Goal: Task Accomplishment & Management: Manage account settings

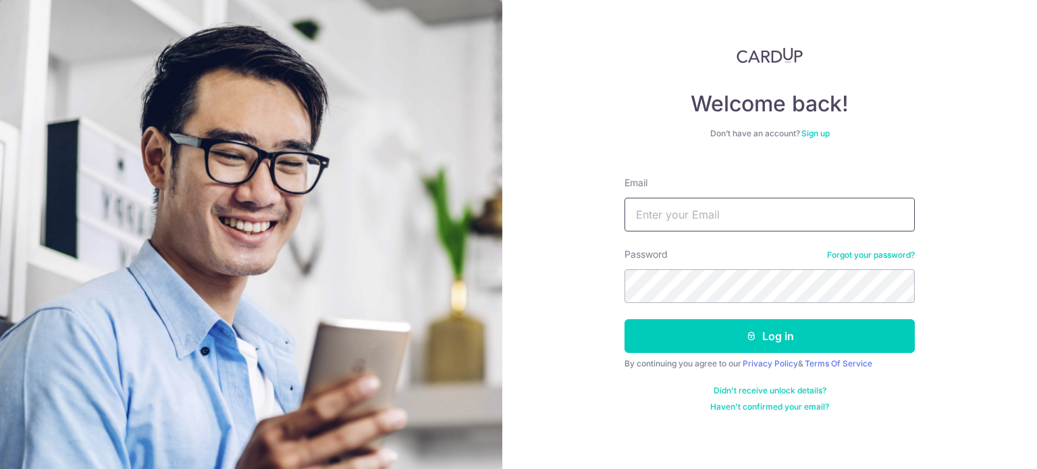
click at [674, 215] on input "Email" at bounding box center [770, 215] width 290 height 34
type input "[EMAIL_ADDRESS][DOMAIN_NAME]"
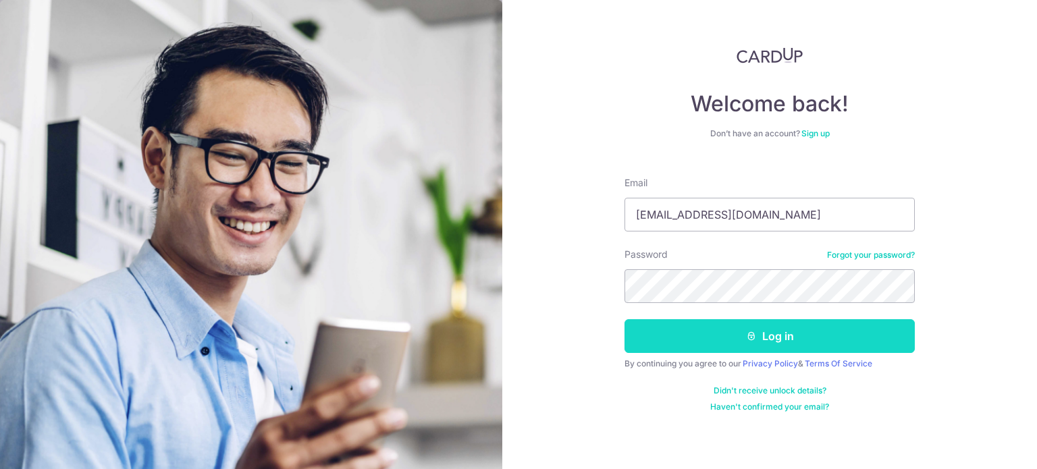
click at [767, 335] on button "Log in" at bounding box center [770, 336] width 290 height 34
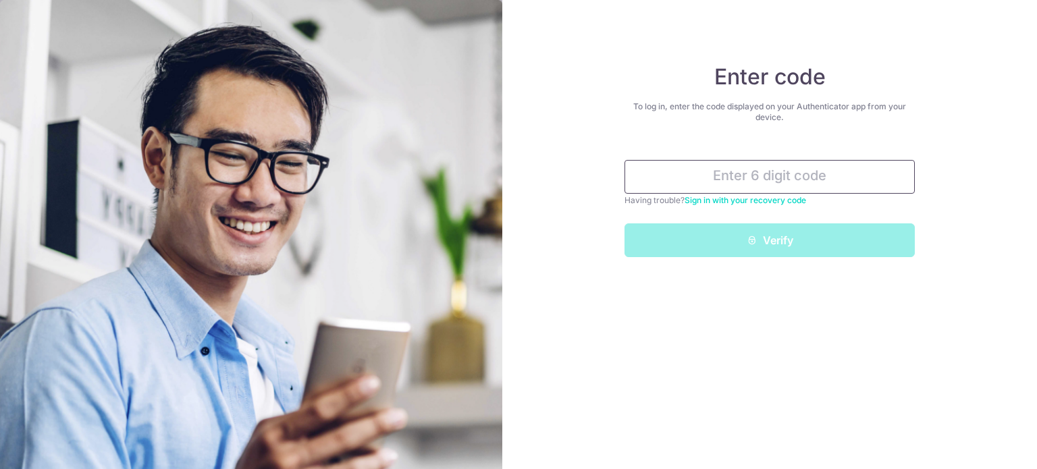
click at [795, 182] on input "text" at bounding box center [770, 177] width 290 height 34
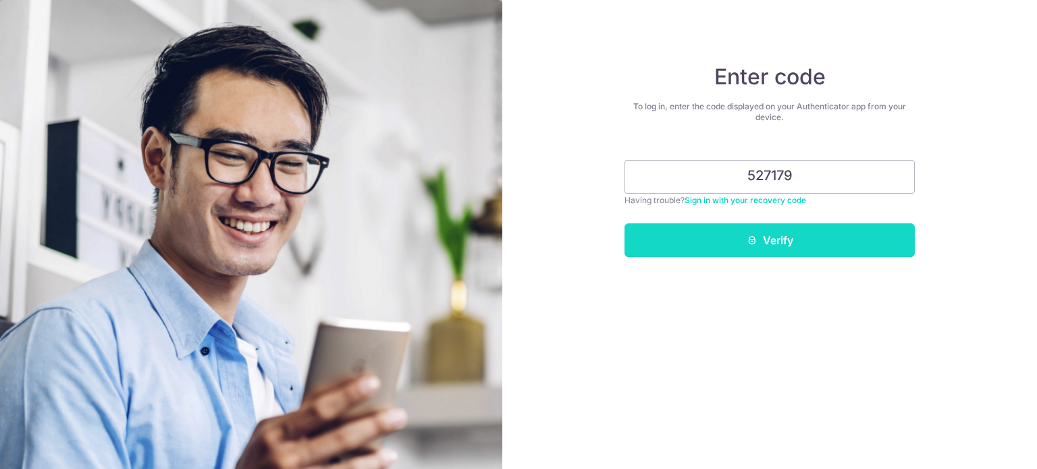
type input "527179"
click at [768, 245] on button "Verify" at bounding box center [770, 241] width 290 height 34
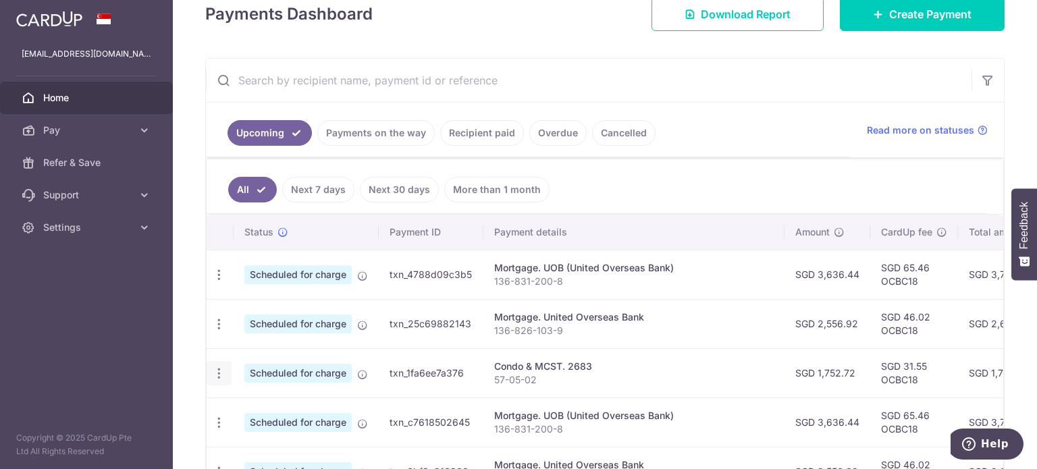
click at [217, 376] on icon "button" at bounding box center [219, 374] width 14 height 14
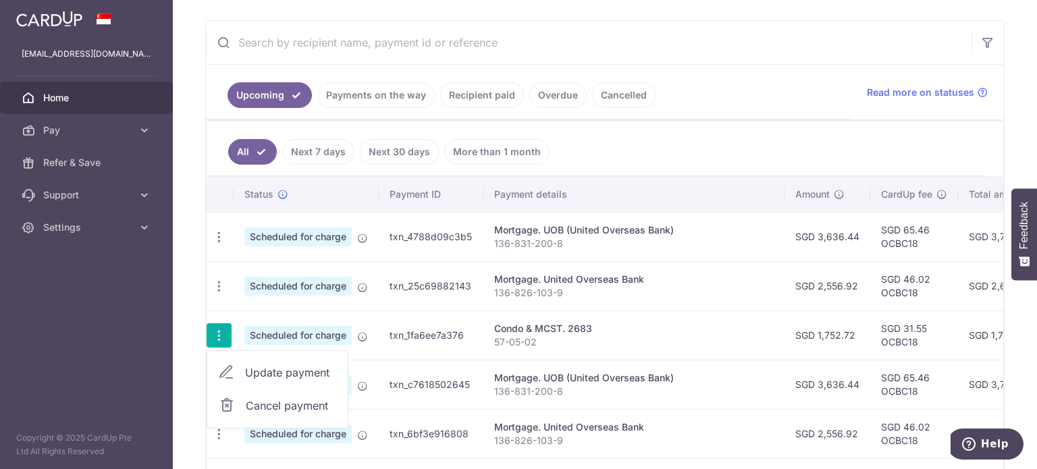
scroll to position [270, 0]
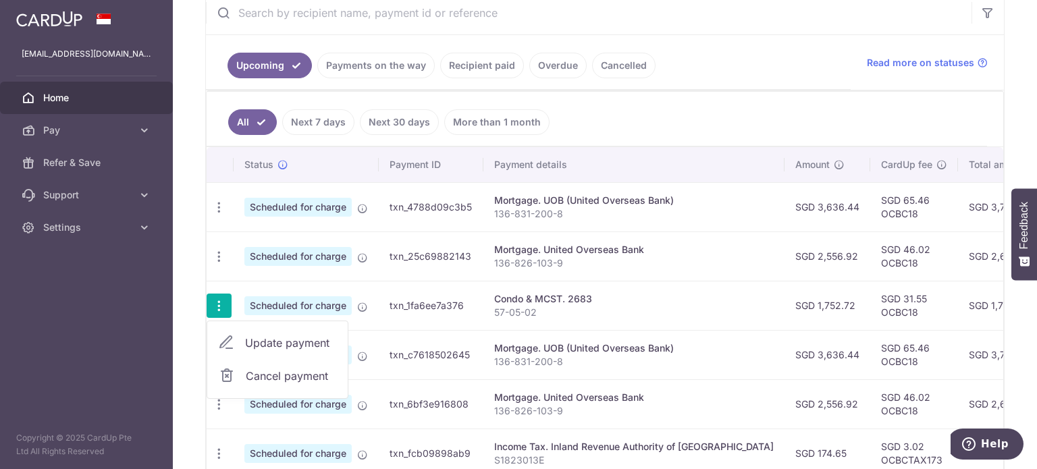
click at [300, 336] on span "Update payment" at bounding box center [291, 343] width 92 height 16
radio input "true"
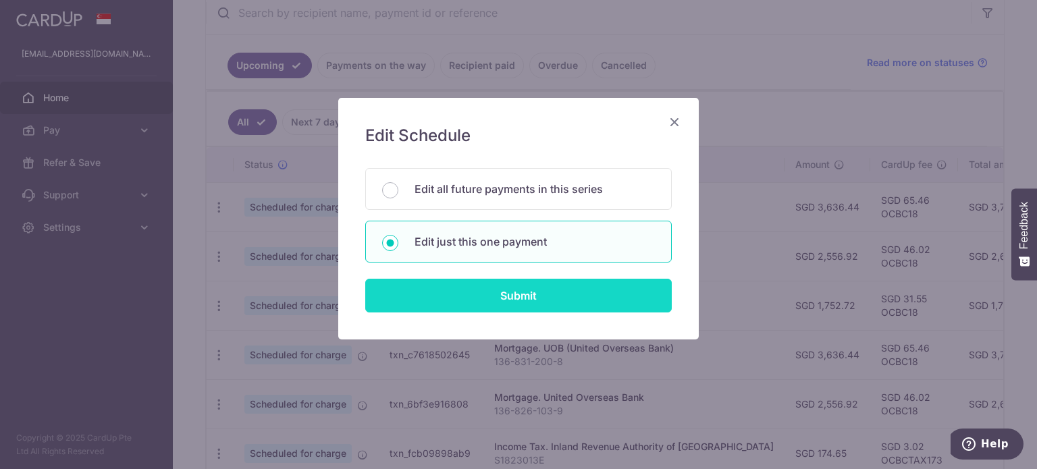
click at [498, 294] on input "Submit" at bounding box center [518, 296] width 307 height 34
radio input "true"
type input "1,752.72"
type input "23/10/2025"
type input "57-05-02"
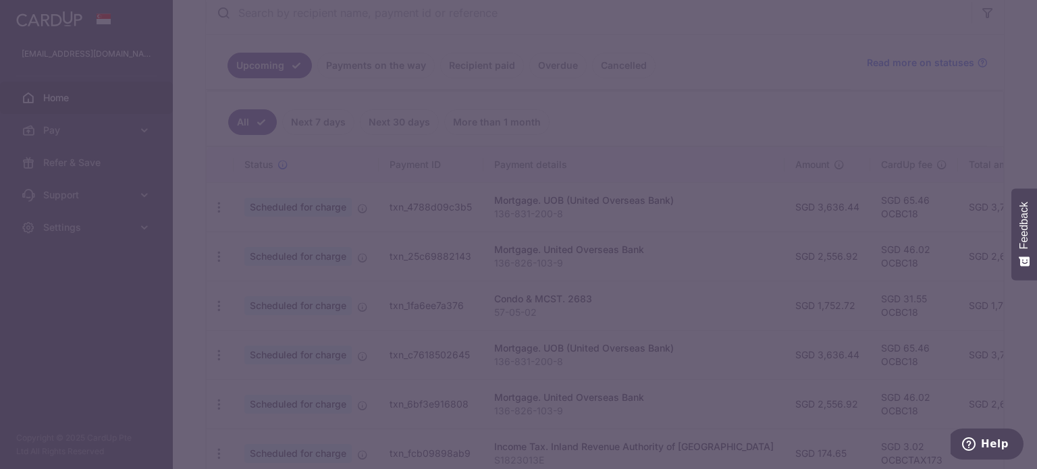
type input "OCBC18"
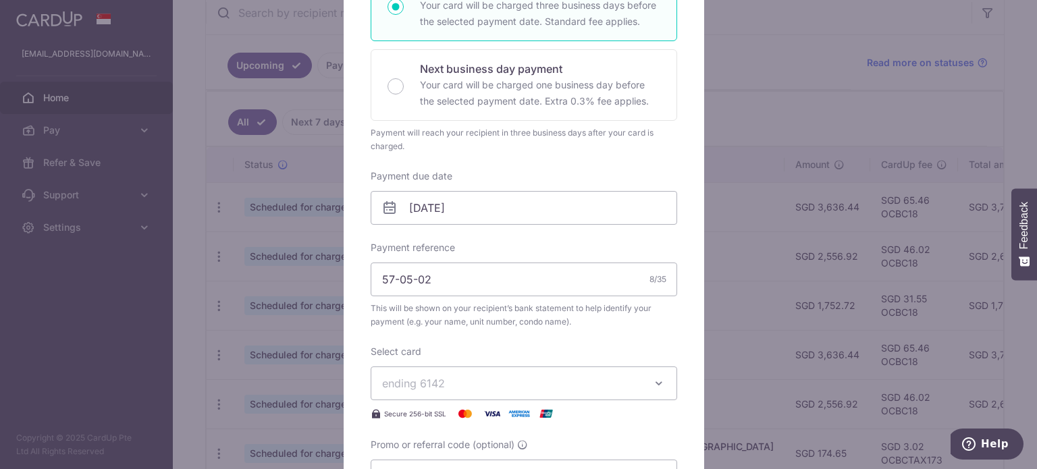
click at [385, 210] on icon at bounding box center [390, 208] width 16 height 16
click at [386, 209] on icon at bounding box center [390, 208] width 16 height 16
click at [443, 201] on input "23/10/2025" at bounding box center [524, 208] width 307 height 34
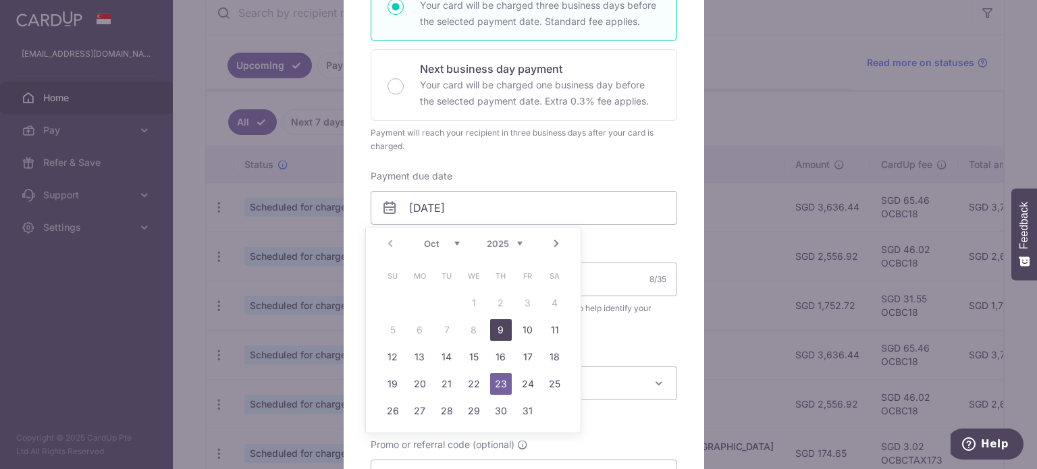
click at [500, 327] on link "9" at bounding box center [501, 330] width 22 height 22
type input "09/10/2025"
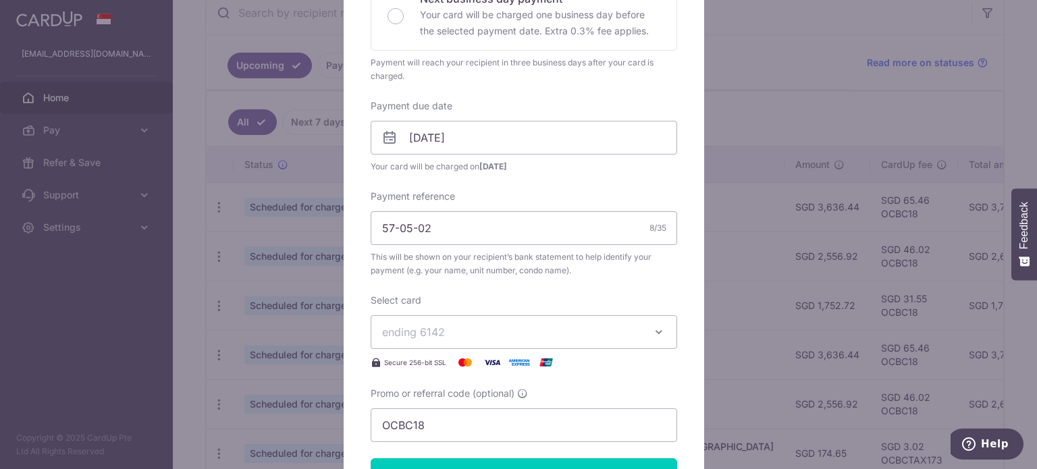
scroll to position [405, 0]
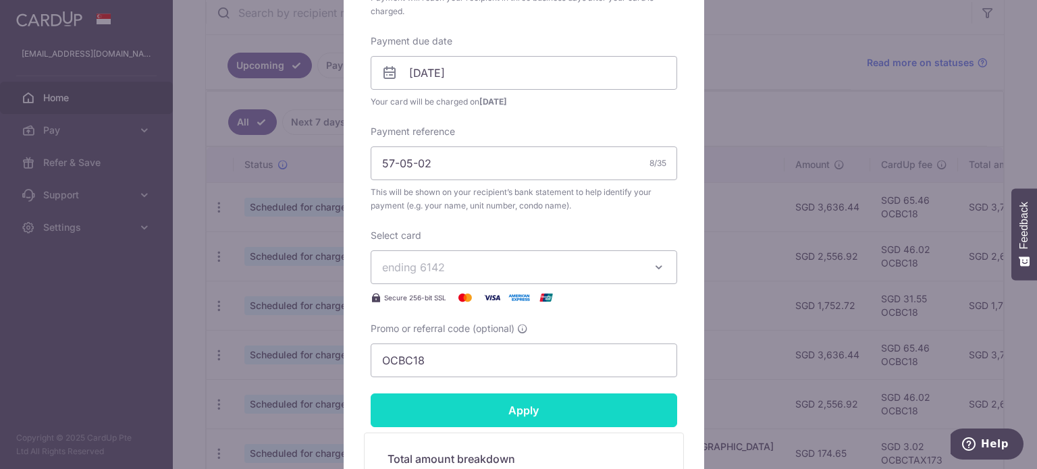
click at [529, 410] on input "Apply" at bounding box center [524, 411] width 307 height 34
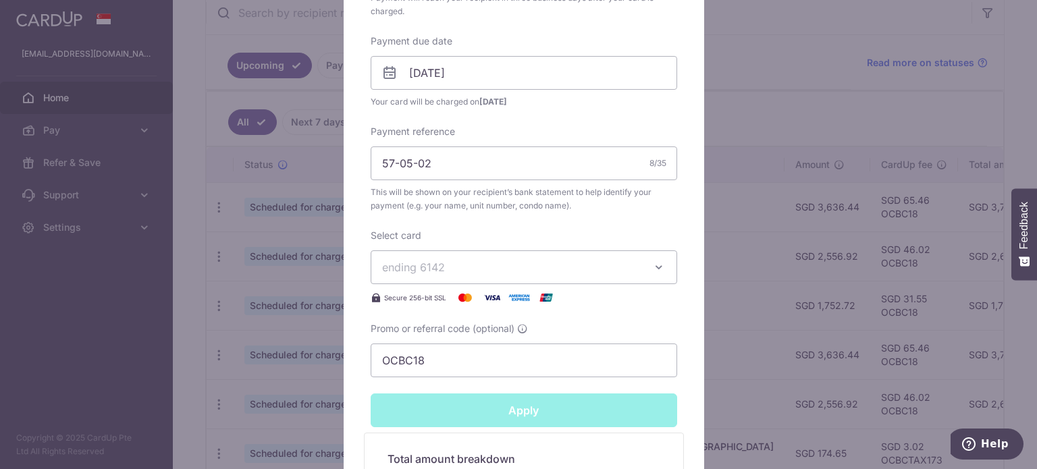
type input "Successfully Applied"
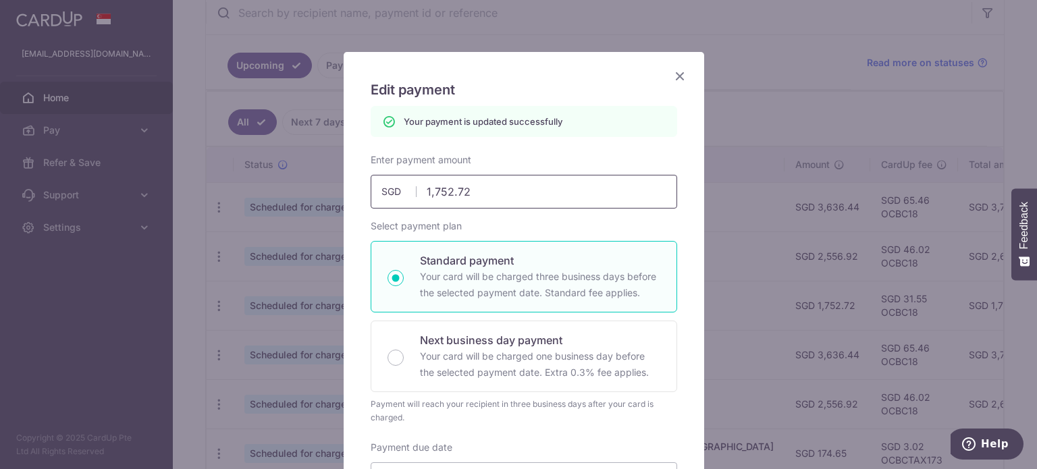
scroll to position [14, 0]
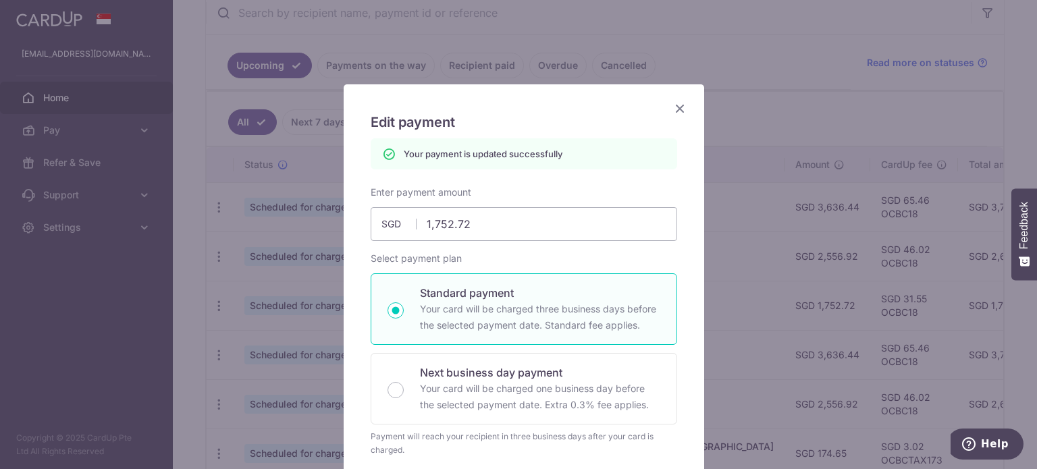
click at [677, 111] on icon "Close" at bounding box center [680, 108] width 16 height 17
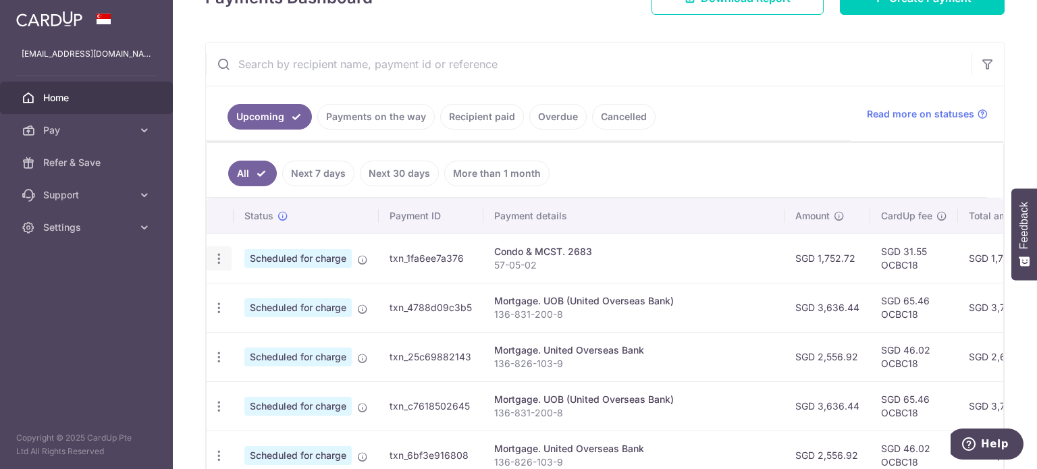
click at [219, 255] on icon "button" at bounding box center [219, 259] width 14 height 14
click at [281, 291] on span "Update payment" at bounding box center [291, 296] width 92 height 16
radio input "true"
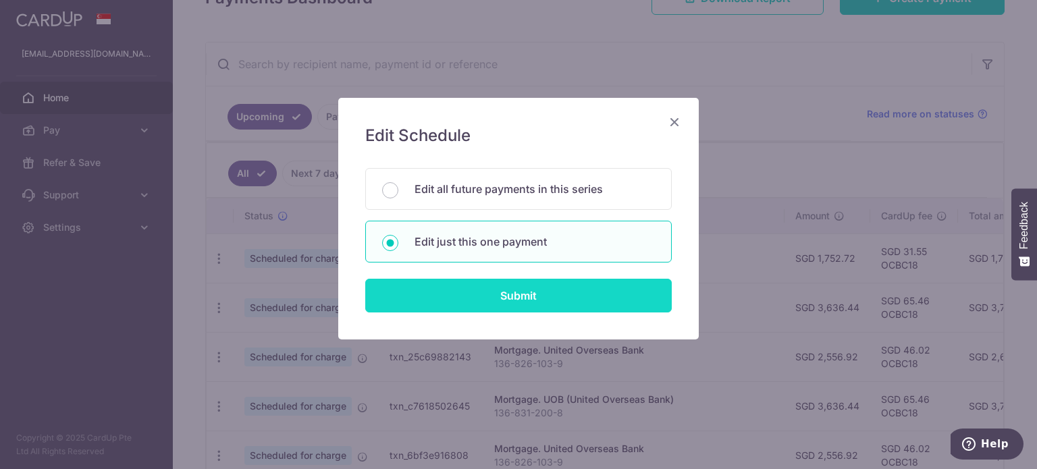
click at [524, 297] on input "Submit" at bounding box center [518, 296] width 307 height 34
radio input "true"
type input "1,752.72"
type input "[DATE]"
type input "57-05-02"
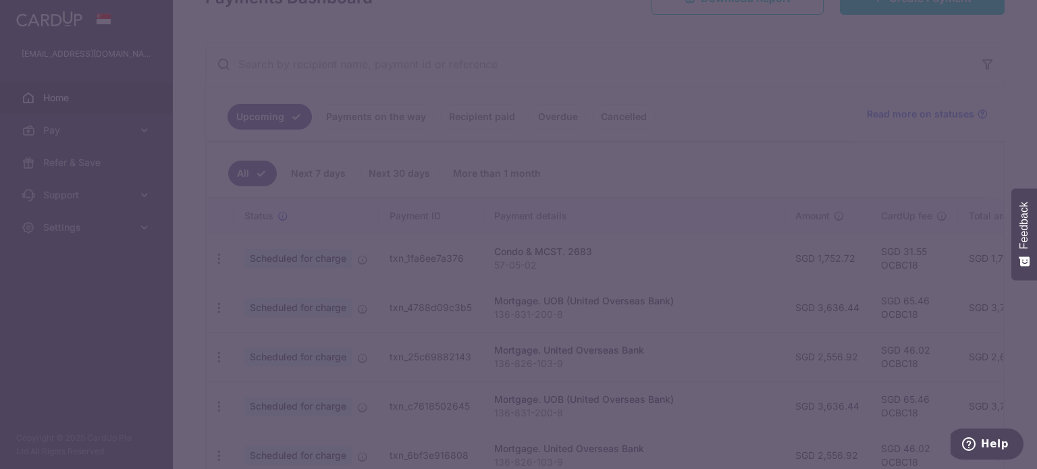
type input "OCBC18"
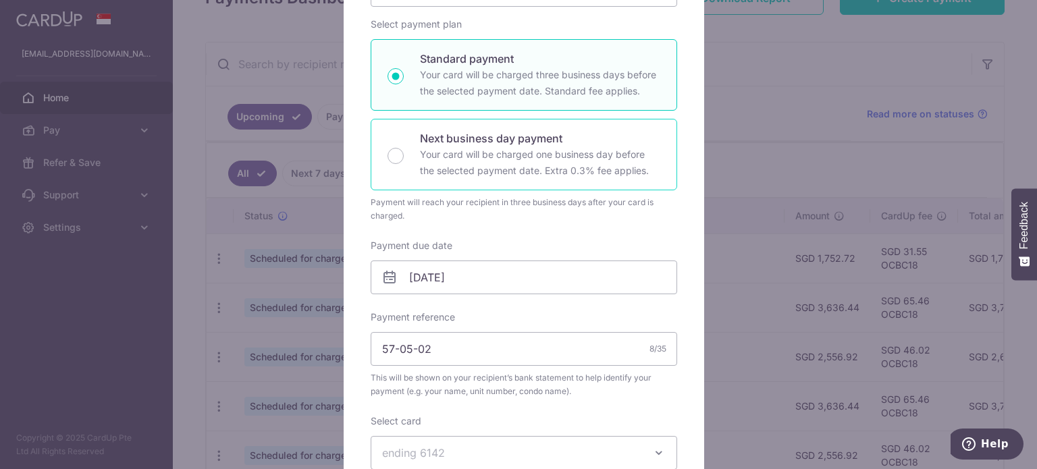
scroll to position [203, 0]
click at [382, 275] on icon at bounding box center [390, 275] width 16 height 16
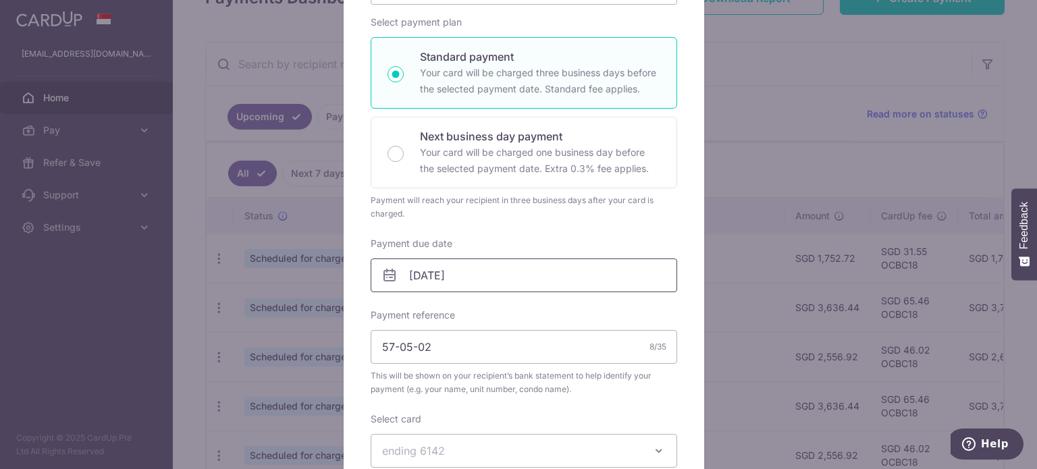
click at [442, 276] on input "[DATE]" at bounding box center [524, 276] width 307 height 34
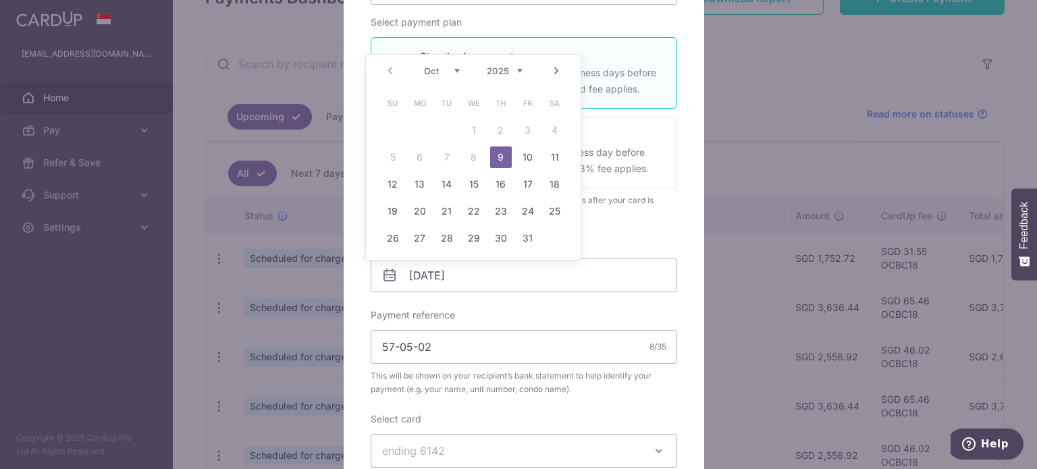
click at [784, 107] on div "Edit payment By clicking apply, you will make changes to all payments to 2683 s…" at bounding box center [518, 234] width 1037 height 469
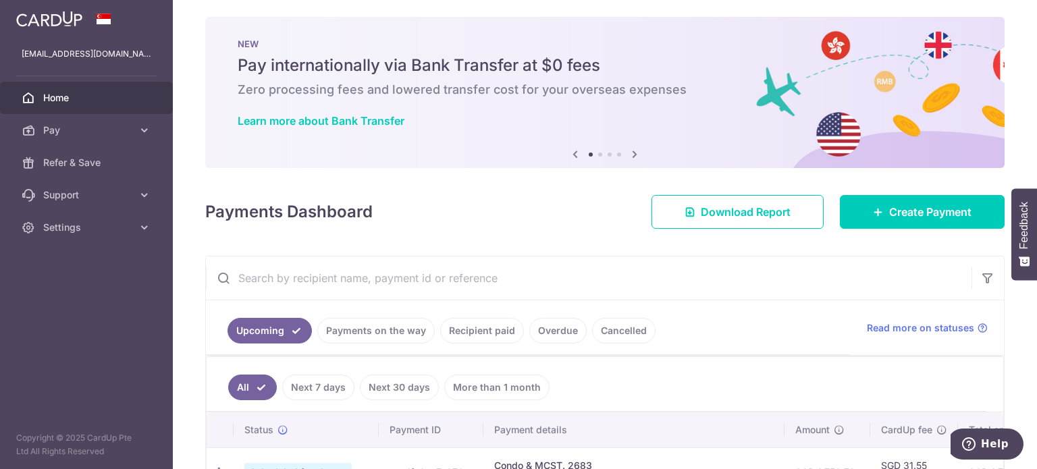
scroll to position [0, 0]
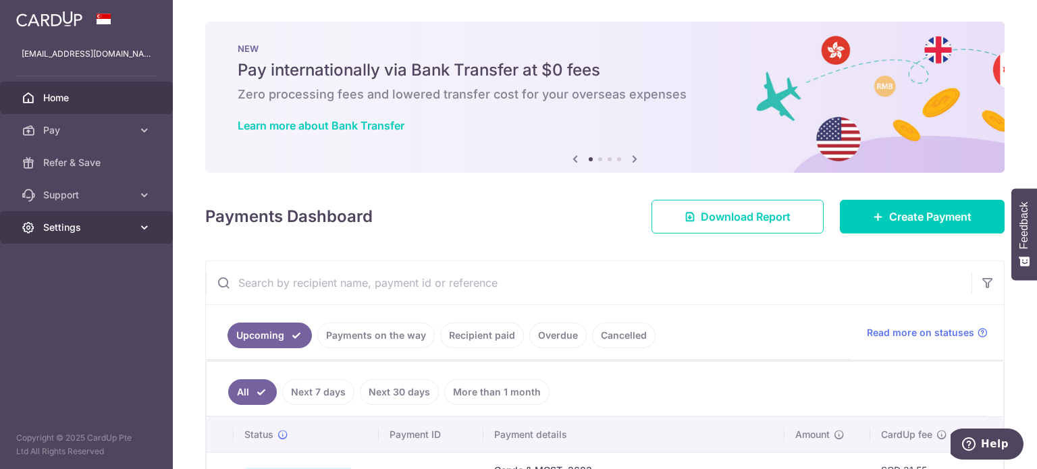
click at [146, 226] on icon at bounding box center [145, 228] width 14 height 14
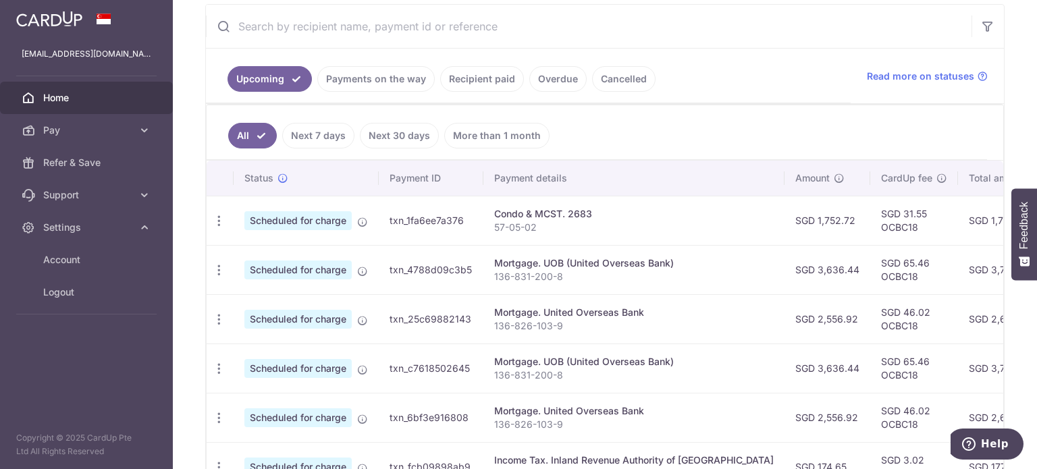
scroll to position [240, 0]
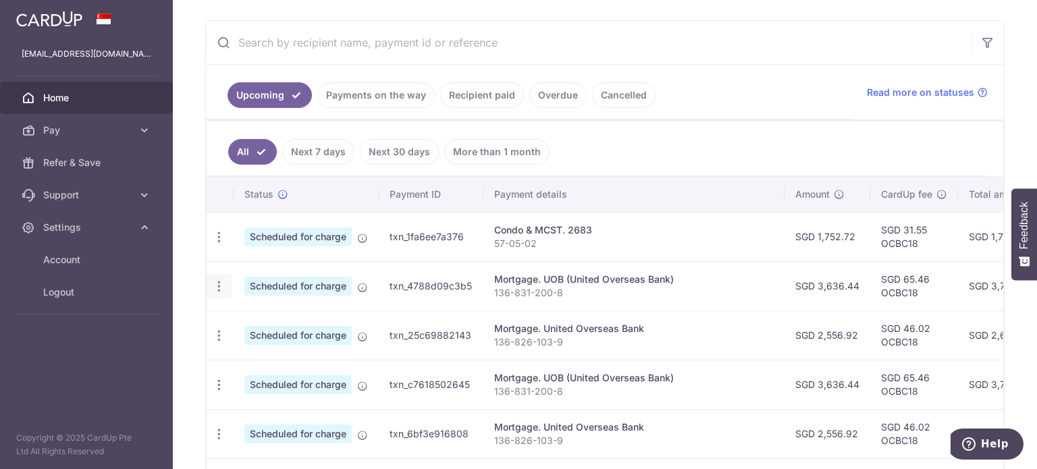
click at [216, 288] on icon "button" at bounding box center [219, 287] width 14 height 14
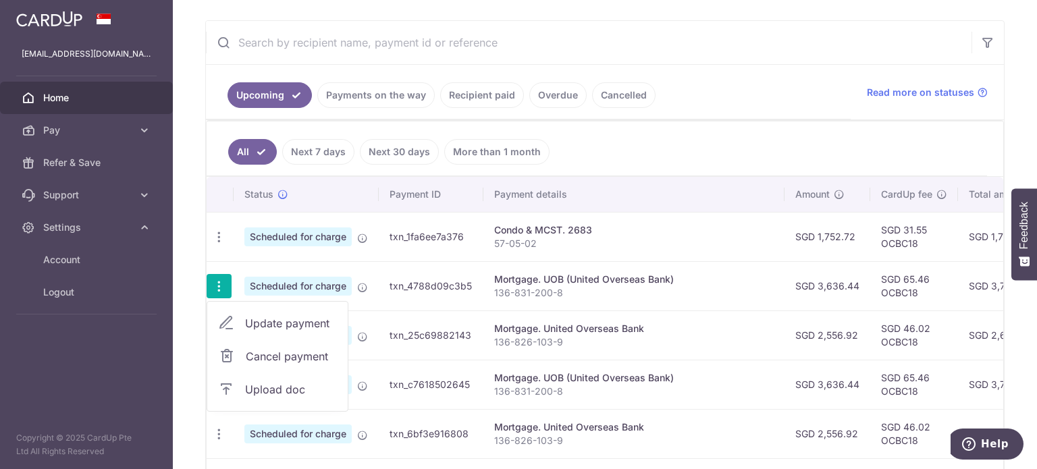
click at [279, 325] on span "Update payment" at bounding box center [291, 323] width 92 height 16
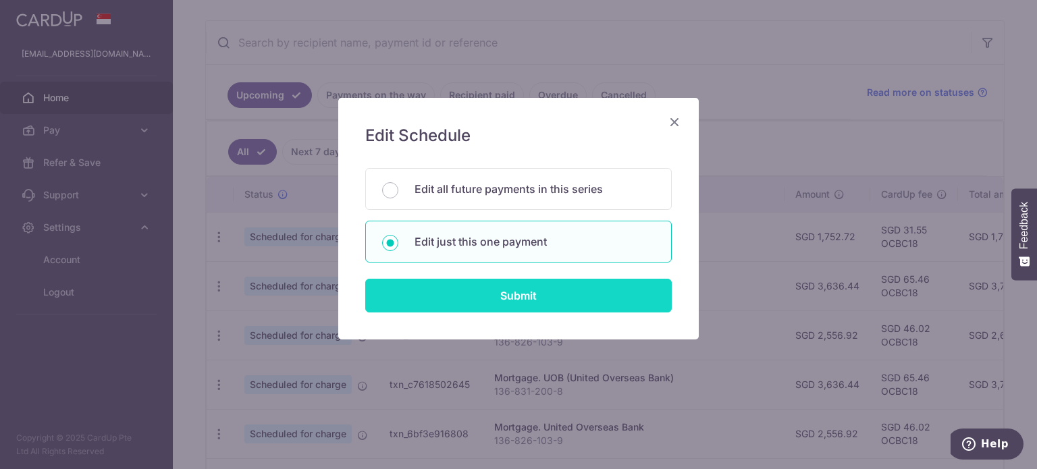
click at [517, 306] on input "Submit" at bounding box center [518, 296] width 307 height 34
type input "3,636.44"
radio input "true"
type input "17/10/2025"
type input "136-831-200-8"
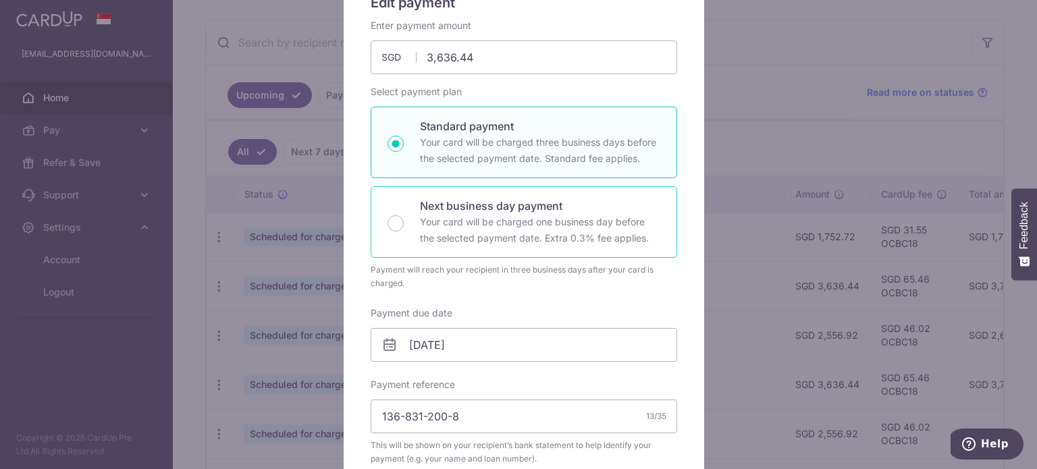
scroll to position [203, 0]
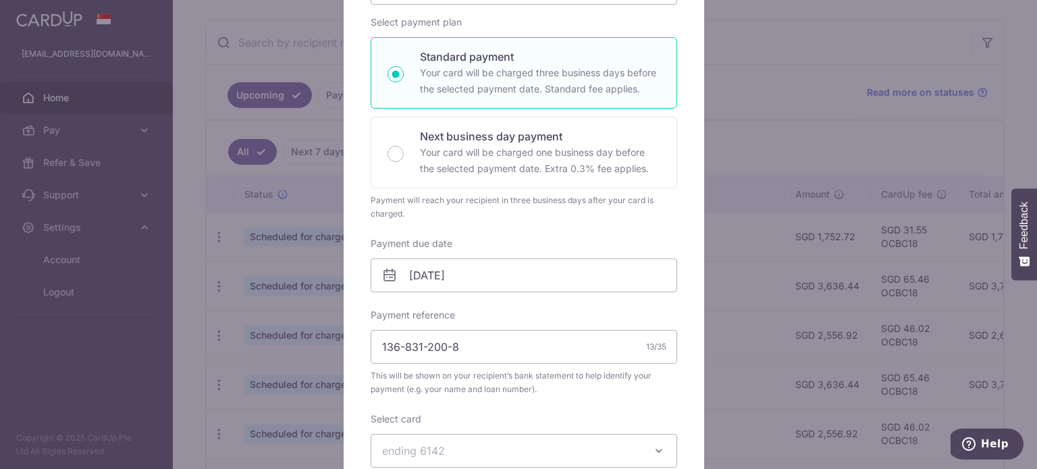
click at [386, 282] on icon at bounding box center [390, 275] width 16 height 16
click at [384, 274] on icon at bounding box center [390, 275] width 16 height 16
click at [420, 278] on input "17/10/2025" at bounding box center [524, 276] width 307 height 34
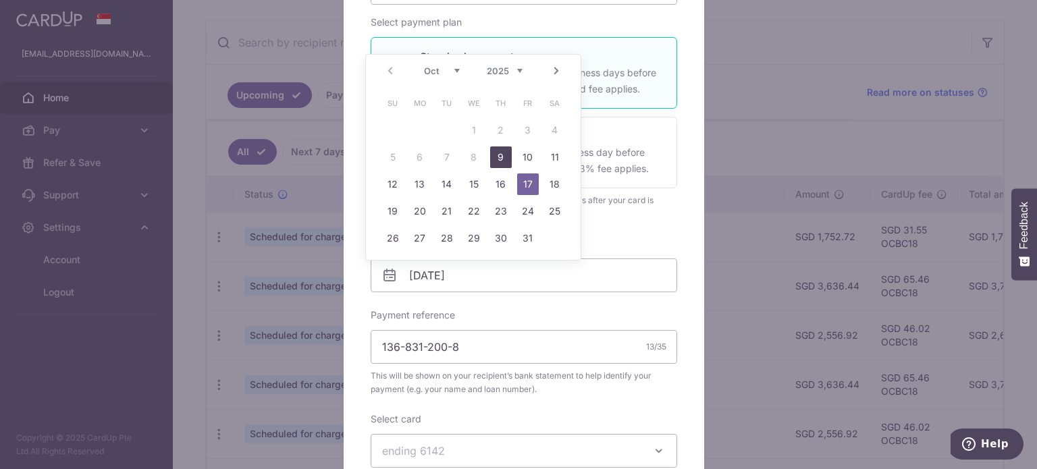
click at [505, 161] on link "9" at bounding box center [501, 158] width 22 height 22
type input "09/10/2025"
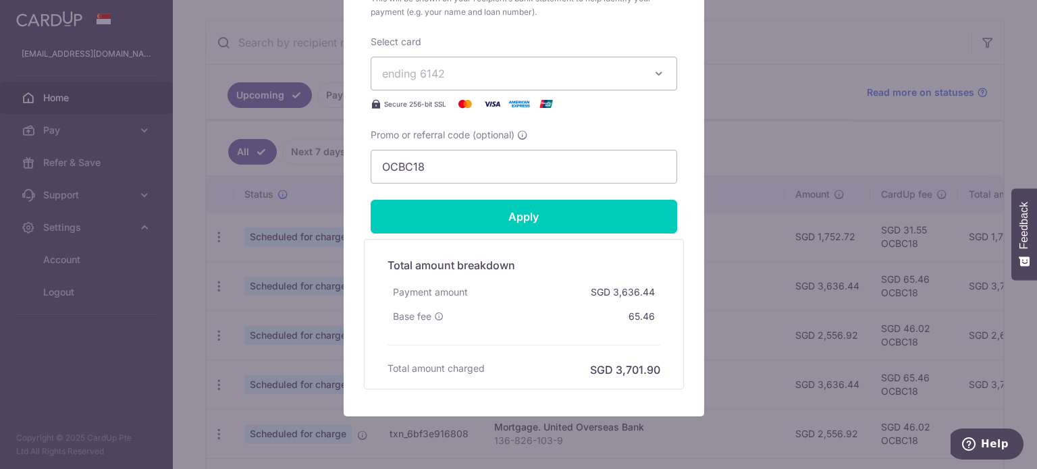
scroll to position [608, 0]
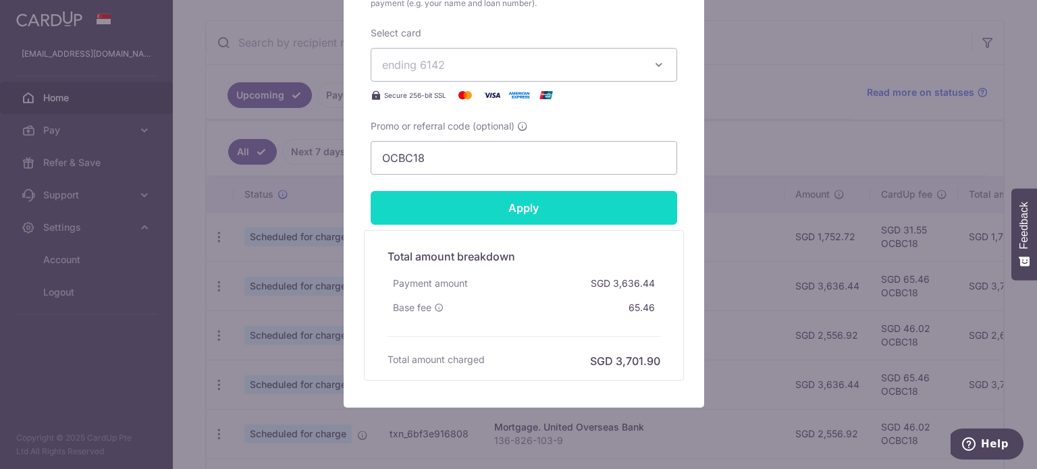
click at [529, 214] on input "Apply" at bounding box center [524, 208] width 307 height 34
type input "Successfully Applied"
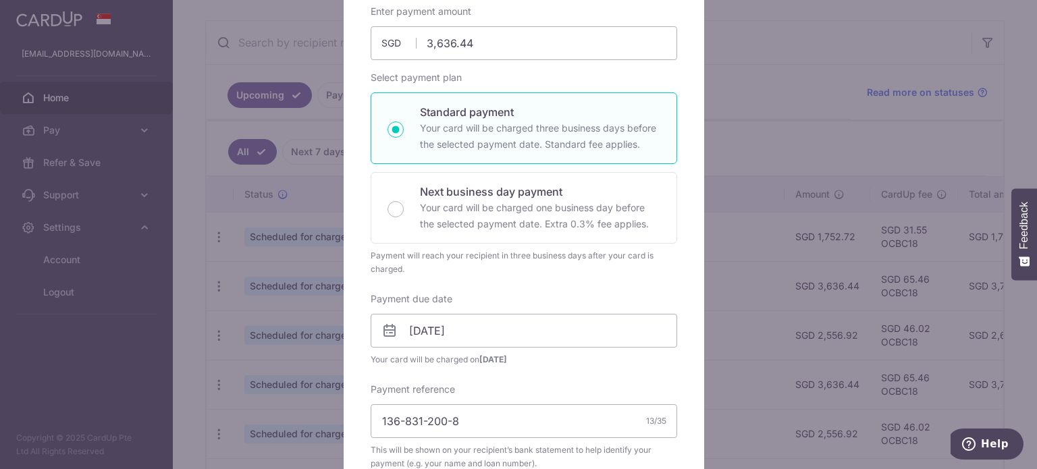
scroll to position [47, 0]
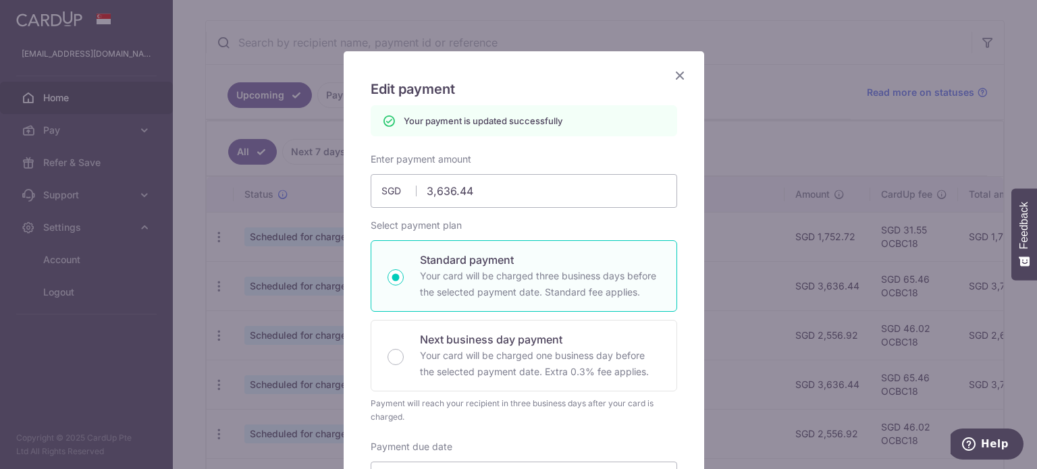
click at [672, 75] on icon "Close" at bounding box center [680, 75] width 16 height 17
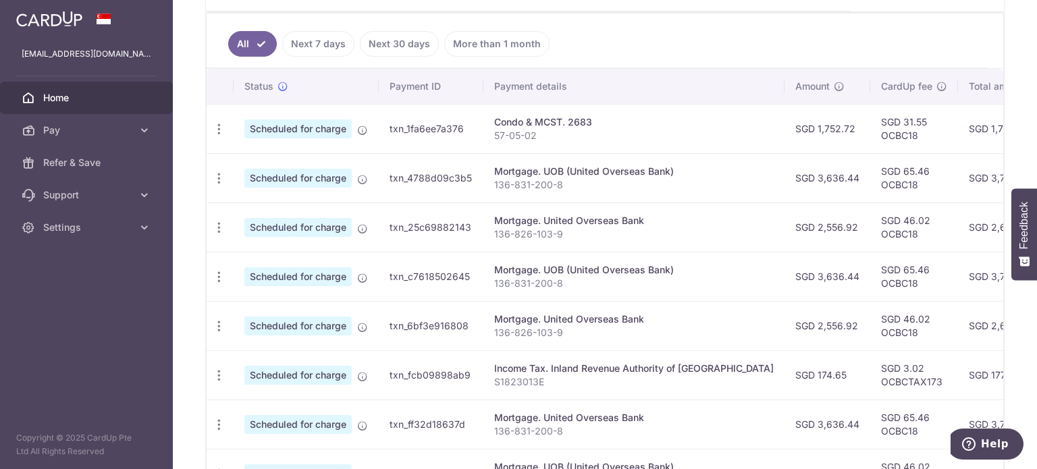
scroll to position [308, 0]
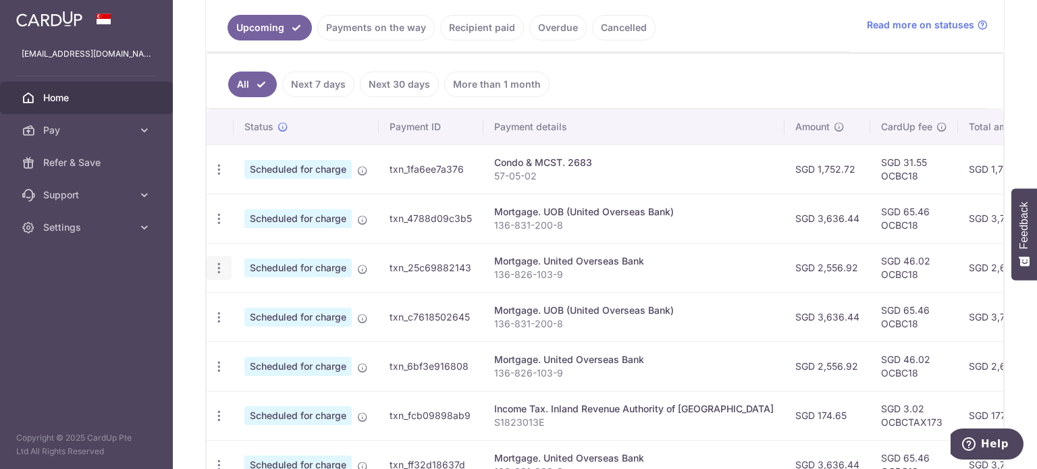
click at [221, 264] on icon "button" at bounding box center [219, 268] width 14 height 14
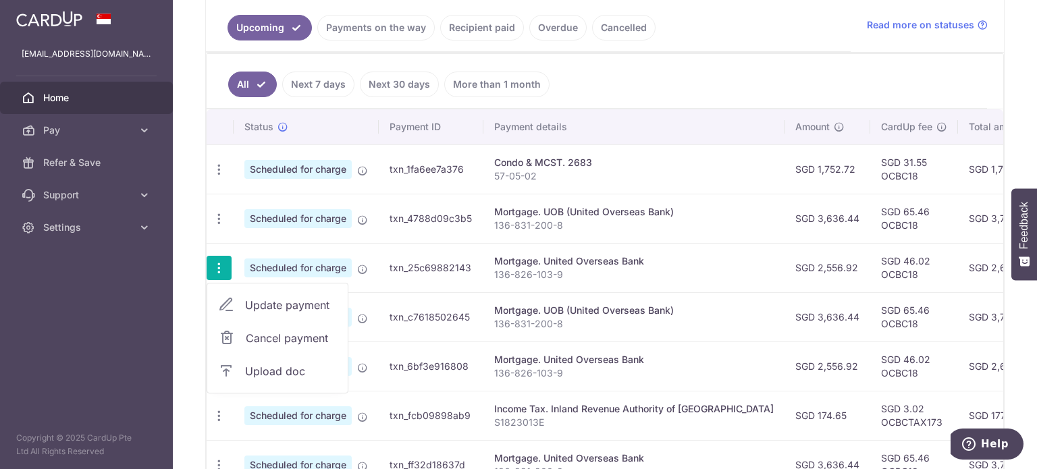
click at [289, 302] on span "Update payment" at bounding box center [291, 305] width 92 height 16
radio input "true"
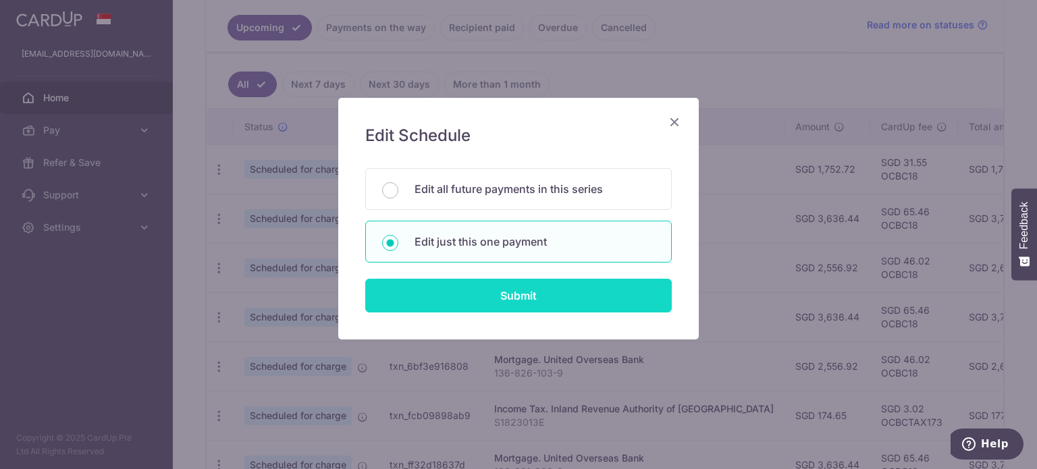
click at [490, 294] on input "Submit" at bounding box center [518, 296] width 307 height 34
radio input "true"
type input "2,556.92"
type input "[DATE]"
type input "136-826-103-9"
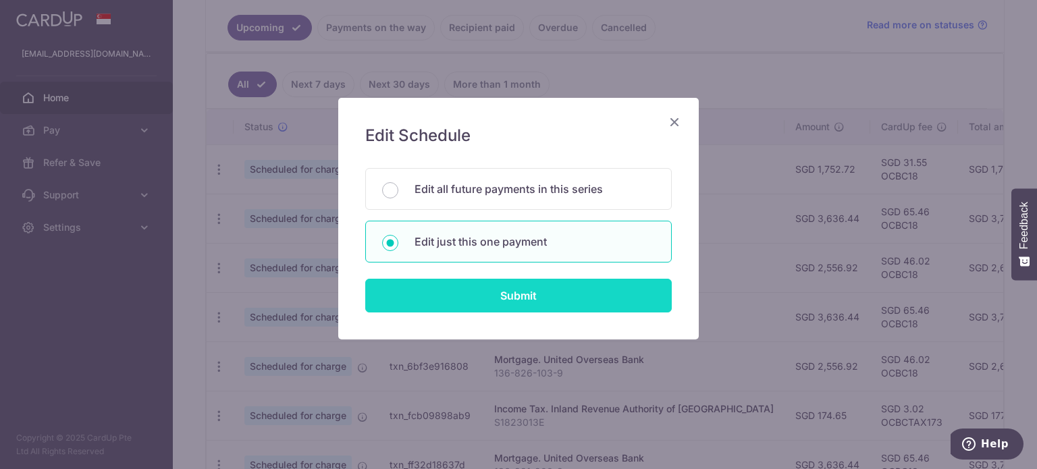
type input "OCBC18"
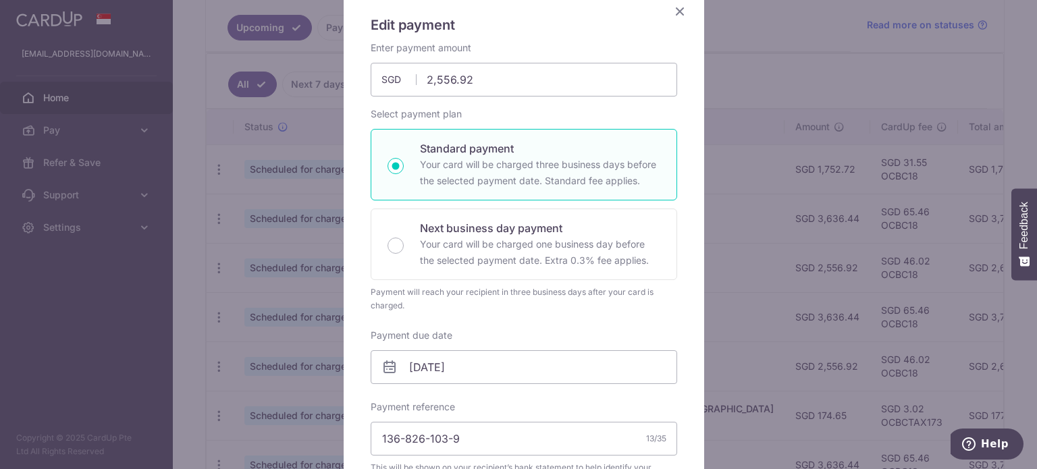
scroll to position [203, 0]
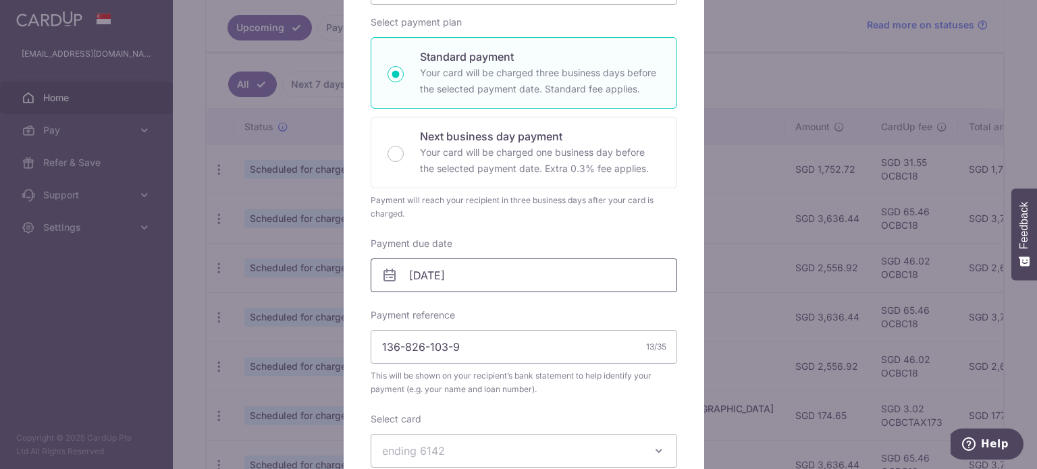
click at [450, 275] on input "[DATE]" at bounding box center [524, 276] width 307 height 34
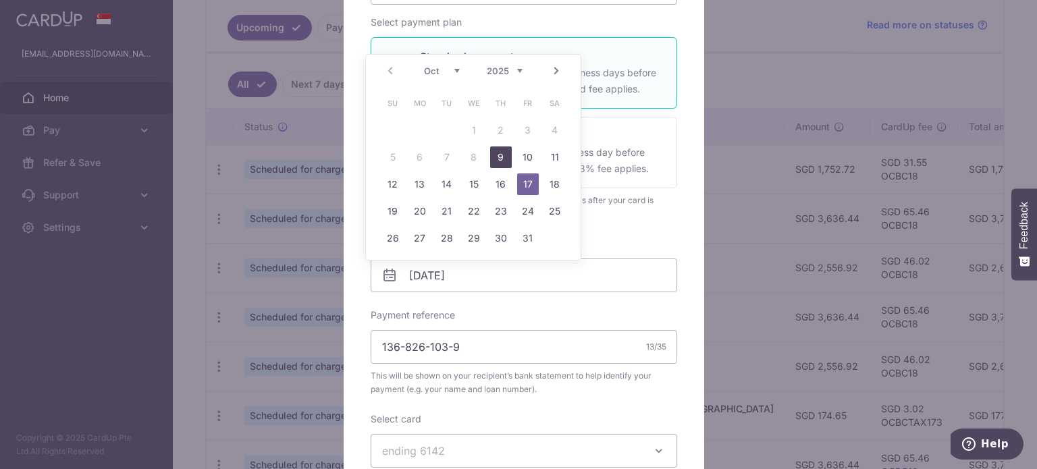
click at [494, 158] on link "9" at bounding box center [501, 158] width 22 height 22
type input "[DATE]"
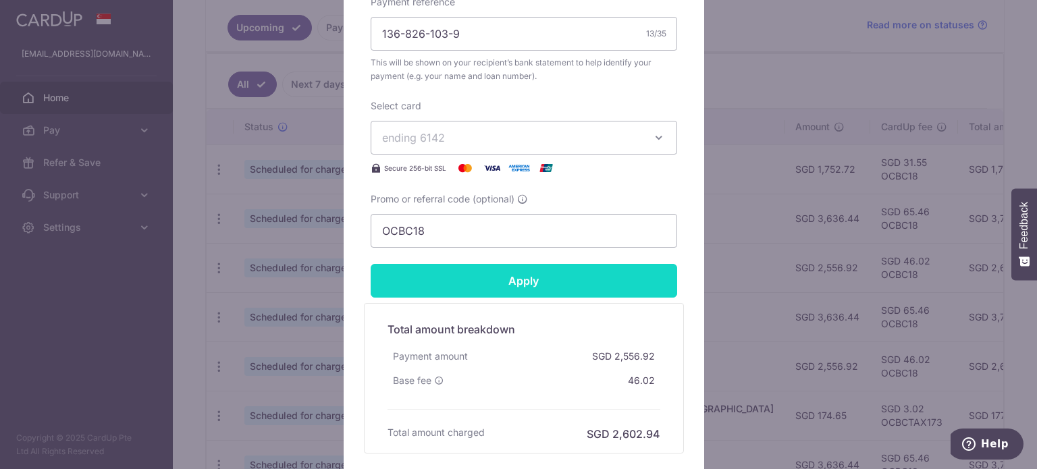
scroll to position [540, 0]
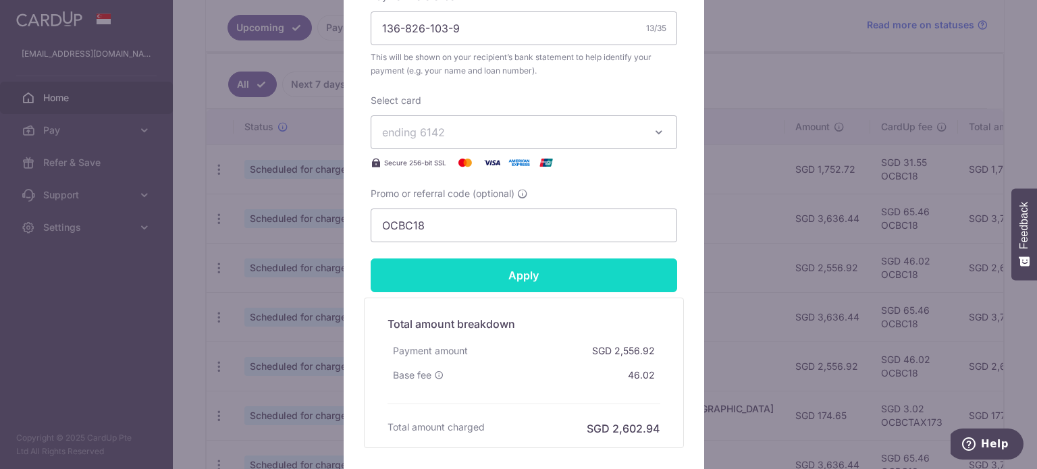
click at [519, 272] on input "Apply" at bounding box center [524, 276] width 307 height 34
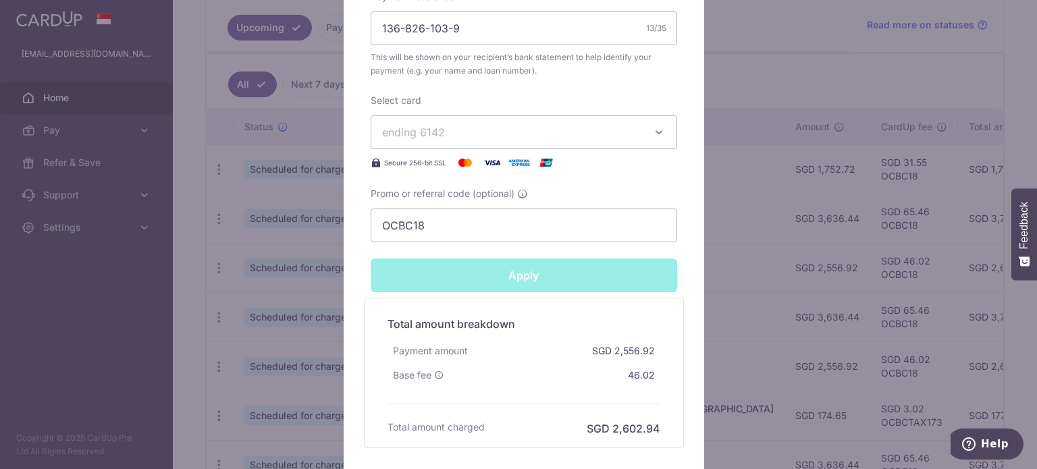
type input "Successfully Applied"
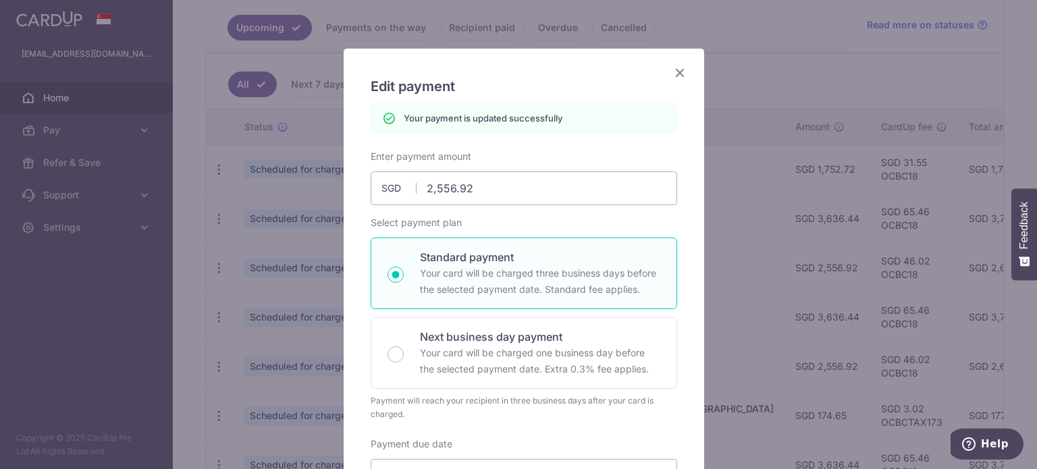
scroll to position [47, 0]
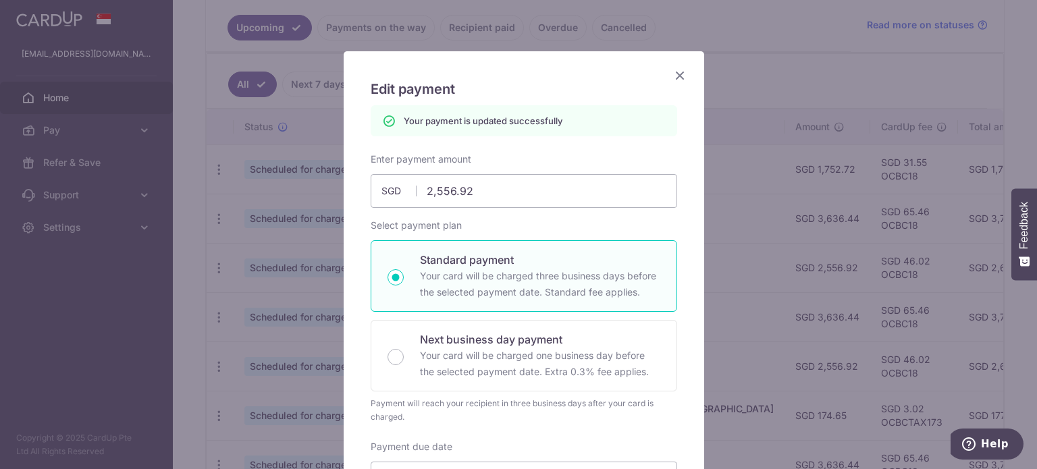
click at [677, 72] on icon "Close" at bounding box center [680, 75] width 16 height 17
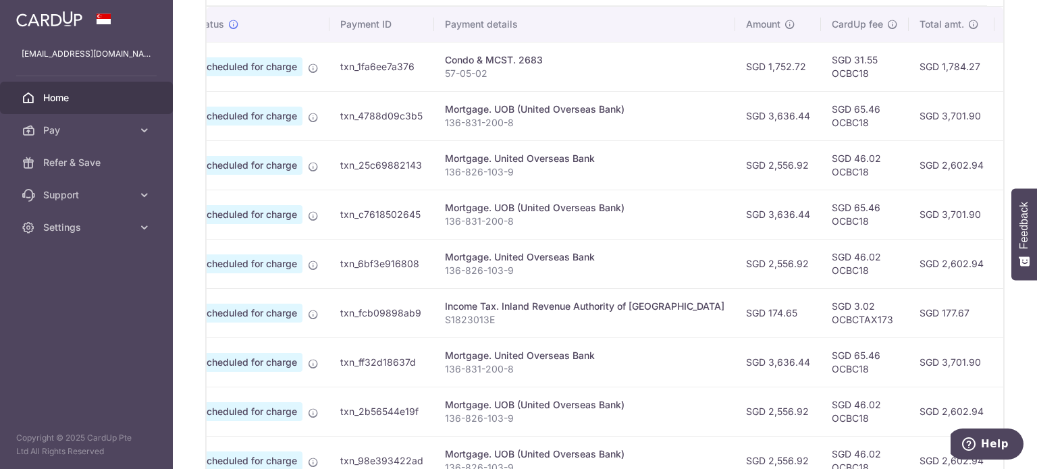
scroll to position [443, 0]
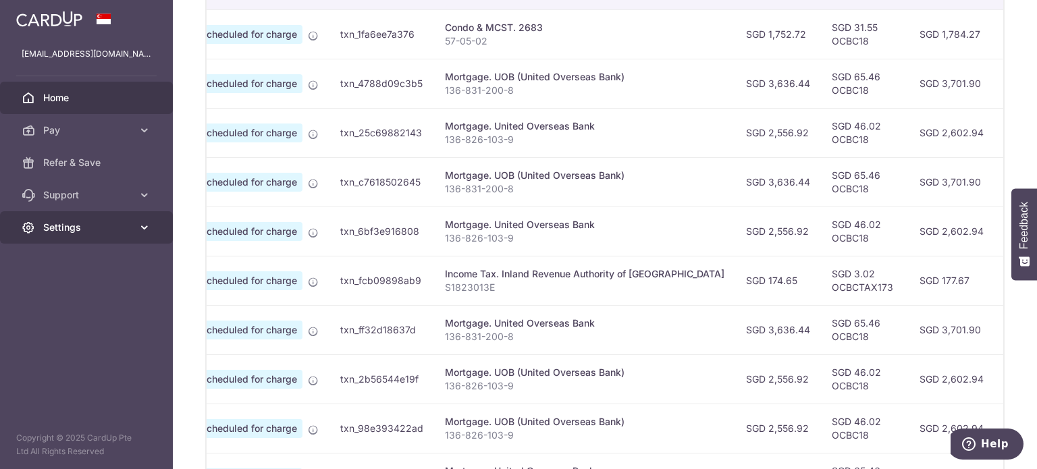
click at [149, 232] on icon at bounding box center [145, 228] width 14 height 14
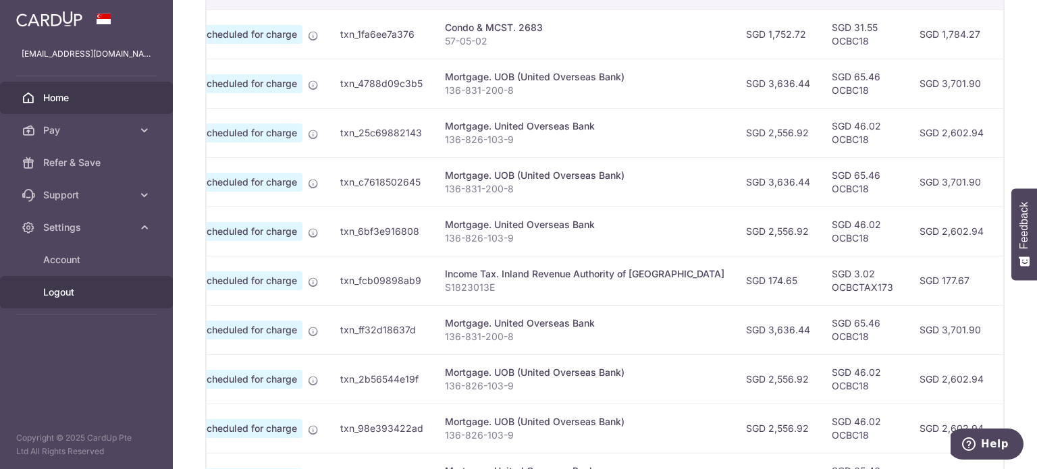
click at [81, 300] on link "Logout" at bounding box center [86, 292] width 173 height 32
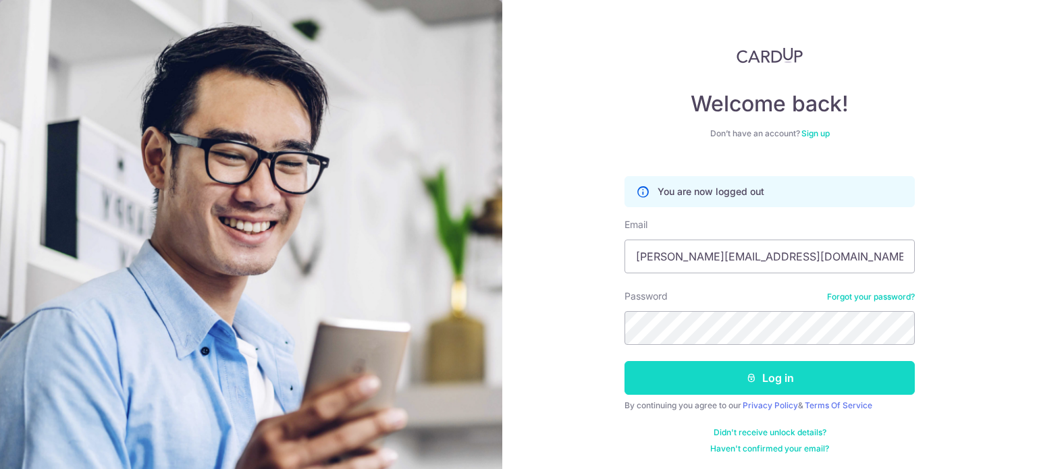
click at [766, 372] on button "Log in" at bounding box center [770, 378] width 290 height 34
